Goal: Information Seeking & Learning: Learn about a topic

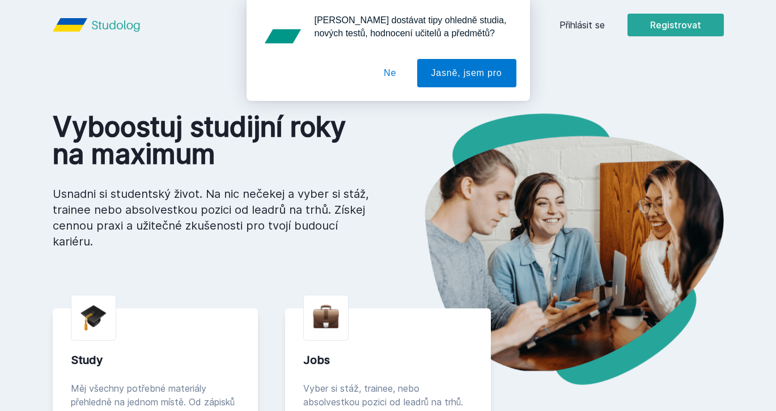
click at [594, 26] on div "[PERSON_NAME] dostávat tipy ohledně studia, nových testů, hodnocení učitelů a p…" at bounding box center [388, 50] width 776 height 101
click at [595, 23] on div "[PERSON_NAME] dostávat tipy ohledně studia, nových testů, hodnocení učitelů a p…" at bounding box center [388, 50] width 776 height 101
click at [389, 68] on button "Ne" at bounding box center [390, 73] width 41 height 28
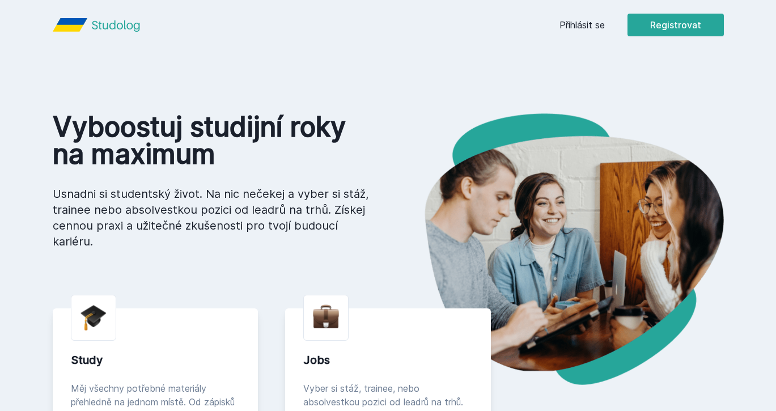
click at [571, 33] on div "Přihlásit se Registrovat" at bounding box center [641, 25] width 164 height 23
click at [578, 27] on link "Přihlásit se" at bounding box center [581, 25] width 45 height 14
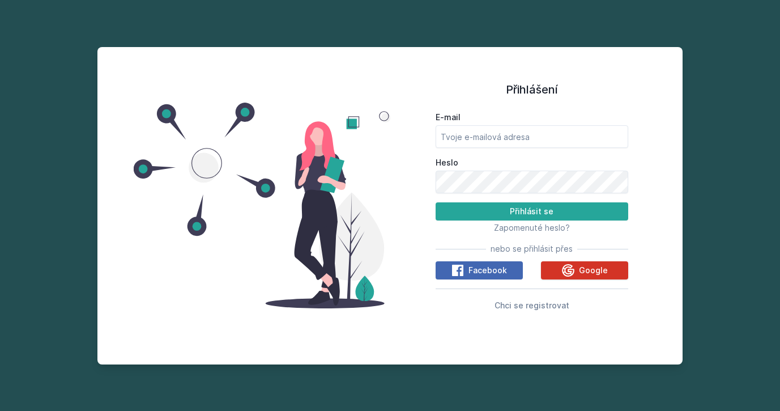
click at [563, 273] on icon at bounding box center [569, 271] width 14 height 14
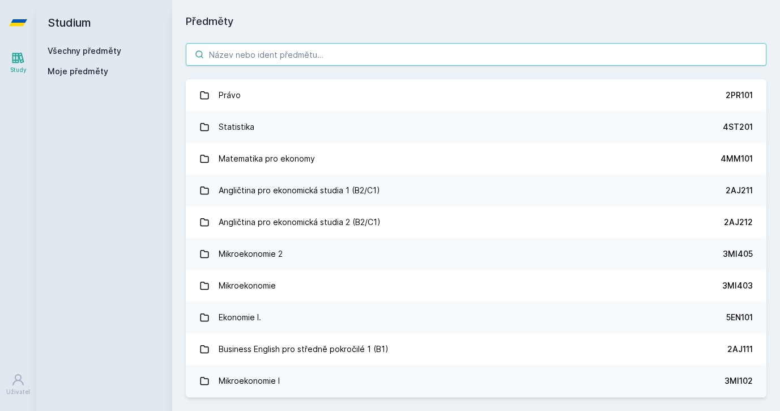
click at [475, 54] on input "search" at bounding box center [476, 54] width 581 height 23
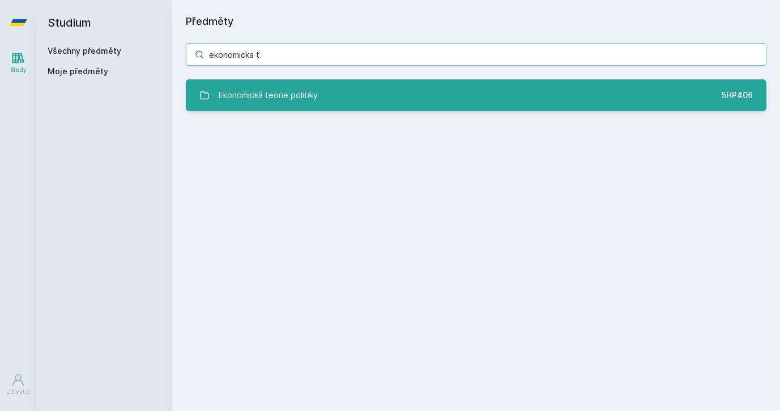
type input "ekonomicka t"
click at [381, 103] on link "Ekonomická teorie politiky 5HP406" at bounding box center [476, 95] width 581 height 32
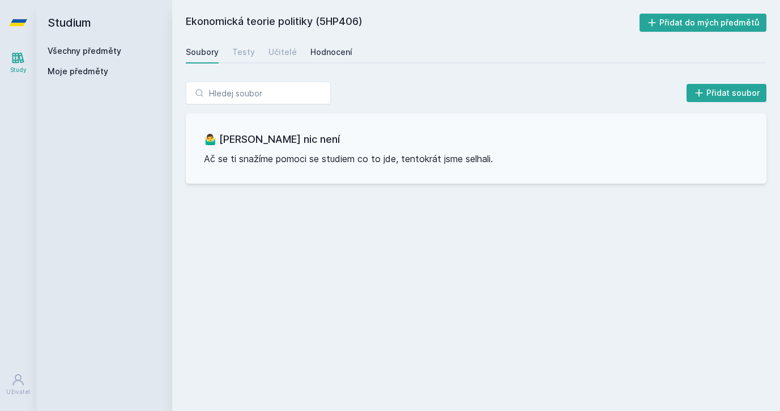
click at [333, 52] on div "Hodnocení" at bounding box center [332, 51] width 42 height 11
